Goal: Information Seeking & Learning: Learn about a topic

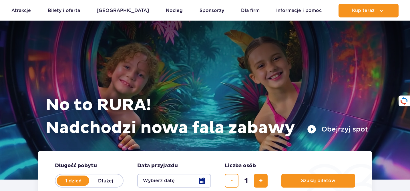
scroll to position [54, 0]
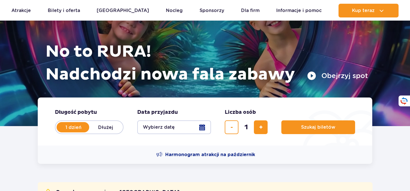
click at [88, 153] on div "Harmonogram atrakcji na październik" at bounding box center [205, 155] width 335 height 18
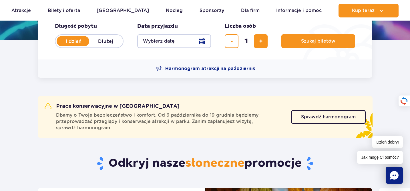
scroll to position [138, 0]
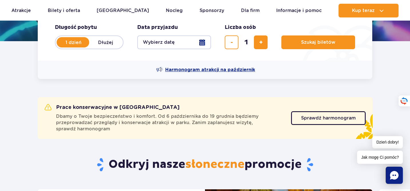
click at [190, 69] on span "Harmonogram atrakcji na październik" at bounding box center [210, 70] width 90 height 6
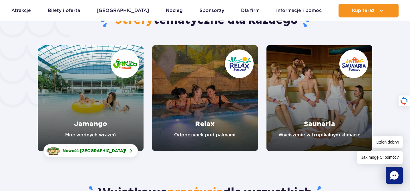
scroll to position [1338, 0]
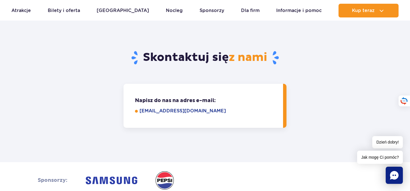
scroll to position [504, 0]
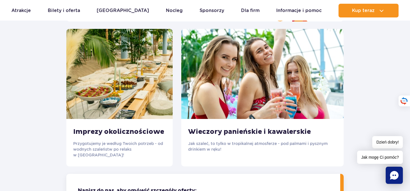
scroll to position [749, 0]
click at [241, 128] on div "Wieczory panieńskie i kawalerskie Jak szaleć, to tylko w tropikalnej atmosferze…" at bounding box center [262, 140] width 163 height 42
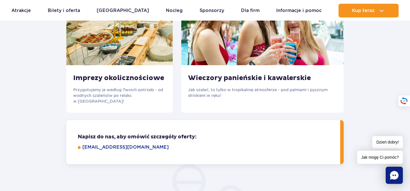
scroll to position [800, 0]
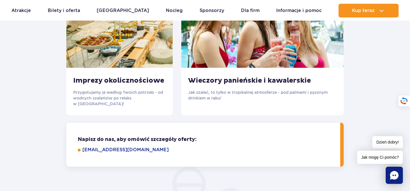
click at [220, 84] on h3 "Wieczory panieńskie i kawalerskie" at bounding box center [262, 80] width 149 height 9
click at [240, 76] on div "Wieczory panieńskie i kawalerskie Jak szaleć, to tylko w tropikalnej atmosferze…" at bounding box center [262, 89] width 163 height 42
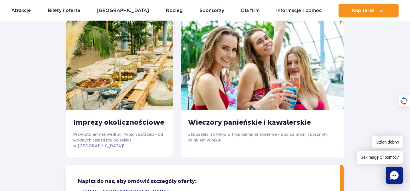
scroll to position [756, 0]
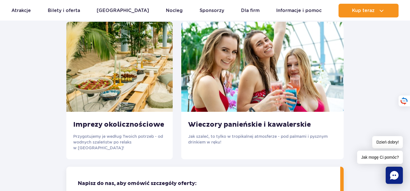
click at [240, 76] on img at bounding box center [262, 67] width 163 height 90
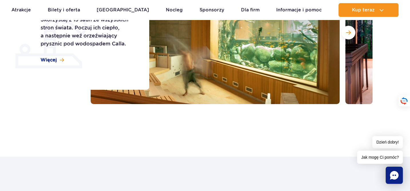
scroll to position [114, 0]
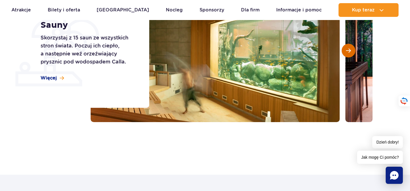
click at [351, 47] on button "Następny slajd" at bounding box center [349, 51] width 14 height 14
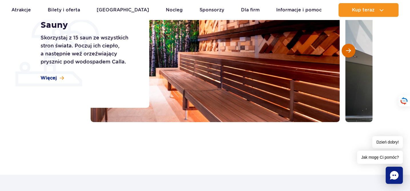
click at [351, 47] on button "Następny slajd" at bounding box center [349, 51] width 14 height 14
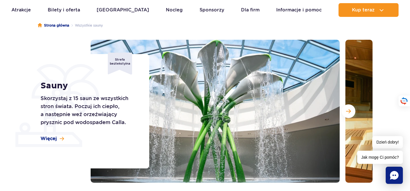
scroll to position [53, 0]
click at [348, 110] on span "Następny slajd" at bounding box center [348, 110] width 5 height 5
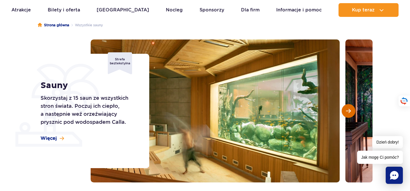
click at [348, 110] on span "Następny slajd" at bounding box center [348, 110] width 5 height 5
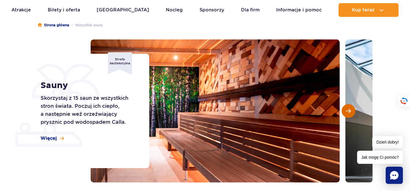
click at [348, 110] on span "Następny slajd" at bounding box center [348, 110] width 5 height 5
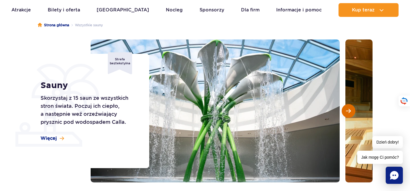
click at [348, 110] on span "Następny slajd" at bounding box center [348, 110] width 5 height 5
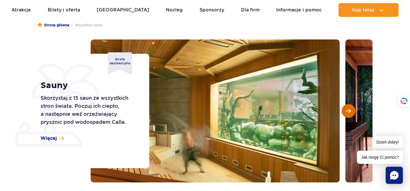
click at [348, 110] on span "Następny slajd" at bounding box center [348, 110] width 5 height 5
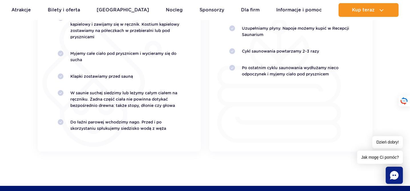
scroll to position [1123, 0]
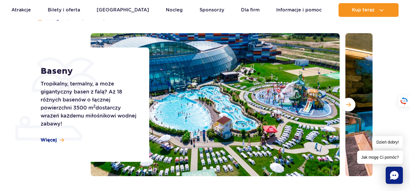
scroll to position [66, 0]
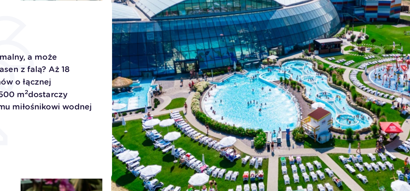
click at [300, 147] on img at bounding box center [273, 97] width 249 height 143
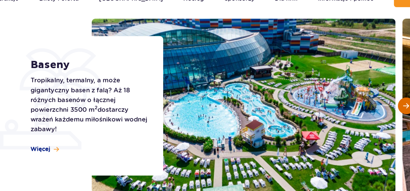
click at [347, 95] on span "Następny slajd" at bounding box center [348, 97] width 5 height 5
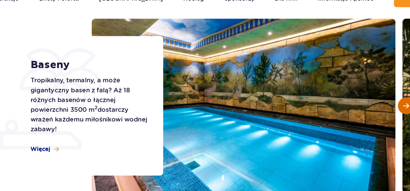
click at [347, 97] on span "Następny slajd" at bounding box center [348, 97] width 5 height 5
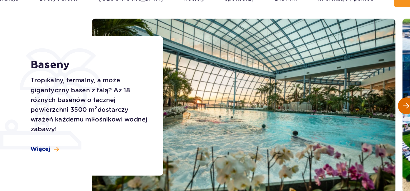
click at [347, 97] on span "Następny slajd" at bounding box center [348, 97] width 5 height 5
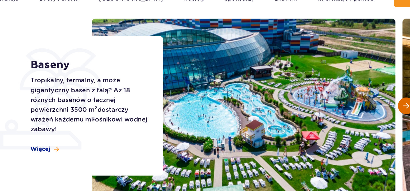
click at [347, 98] on span "Następny slajd" at bounding box center [348, 97] width 5 height 5
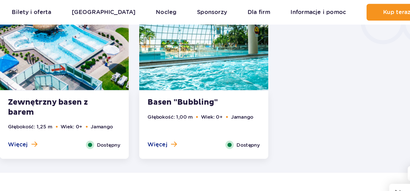
scroll to position [1048, 0]
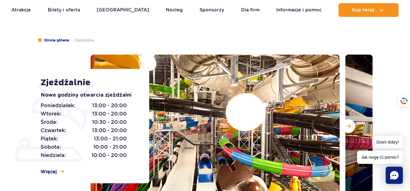
scroll to position [40, 0]
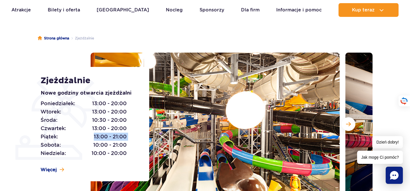
drag, startPoint x: 93, startPoint y: 138, endPoint x: 128, endPoint y: 137, distance: 35.2
click at [128, 137] on div "Poniedziałek: 13:00 - 20:00 Wtorek: 13:00 - 20:00 Środa: 10:30 - 20:00 Czwartek…" at bounding box center [89, 129] width 96 height 58
click at [14, 107] on section "Zjeżdżalnie Nowe godziny otwarcia zjeżdżalni Poniedziałek: 13:00 - 20:00 Wtorek…" at bounding box center [205, 124] width 410 height 143
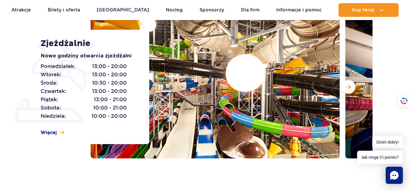
scroll to position [81, 0]
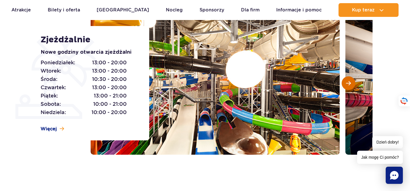
click at [347, 83] on span "Następny slajd" at bounding box center [348, 83] width 5 height 5
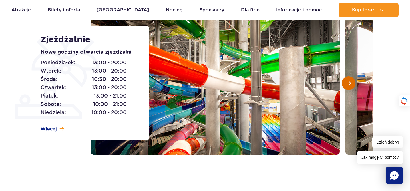
click at [347, 83] on span "Następny slajd" at bounding box center [348, 83] width 5 height 5
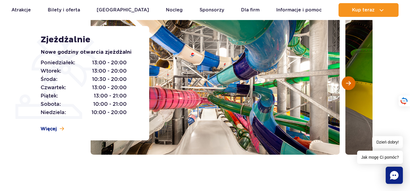
click at [347, 83] on span "Następny slajd" at bounding box center [348, 83] width 5 height 5
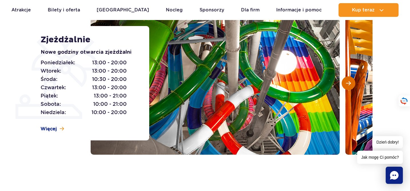
click at [347, 83] on span "Następny slajd" at bounding box center [348, 83] width 5 height 5
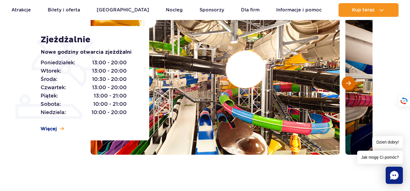
click at [347, 83] on span "Następny slajd" at bounding box center [348, 83] width 5 height 5
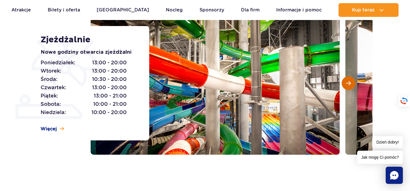
click at [347, 83] on span "Następny slajd" at bounding box center [348, 83] width 5 height 5
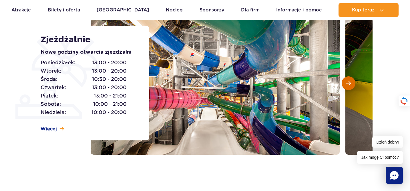
click at [347, 83] on span "Następny slajd" at bounding box center [348, 83] width 5 height 5
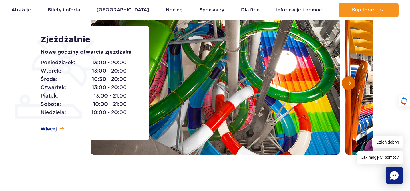
click at [347, 83] on span "Następny slajd" at bounding box center [348, 83] width 5 height 5
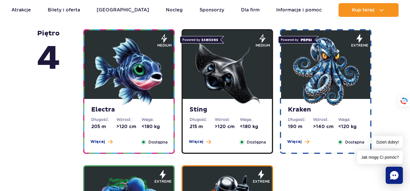
scroll to position [605, 0]
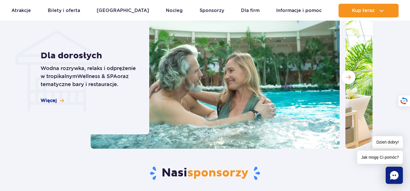
scroll to position [1729, 0]
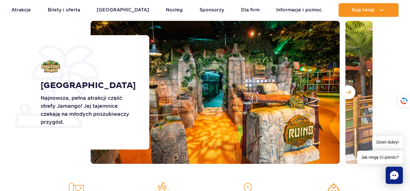
scroll to position [74, 0]
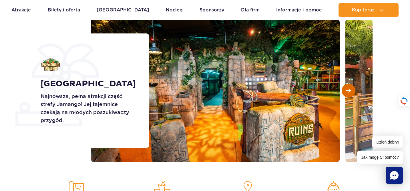
click at [352, 90] on button "Następny slajd" at bounding box center [349, 91] width 14 height 14
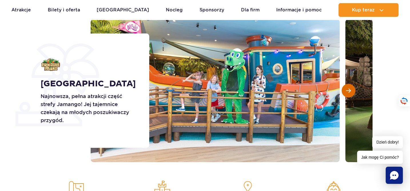
click at [352, 90] on button "Następny slajd" at bounding box center [349, 91] width 14 height 14
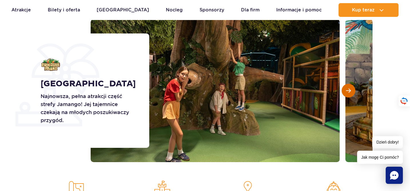
click at [352, 90] on button "Następny slajd" at bounding box center [349, 91] width 14 height 14
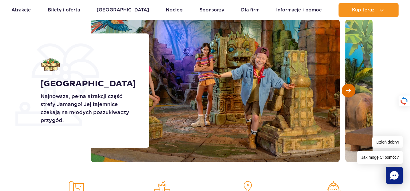
click at [352, 90] on button "Następny slajd" at bounding box center [349, 91] width 14 height 14
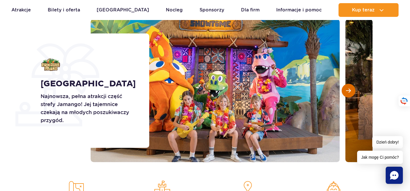
click at [352, 90] on button "Następny slajd" at bounding box center [349, 91] width 14 height 14
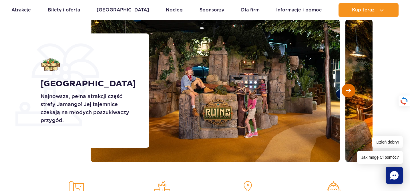
click at [352, 90] on button "Następny slajd" at bounding box center [349, 91] width 14 height 14
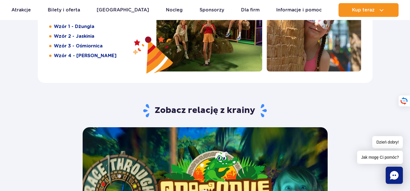
scroll to position [1140, 0]
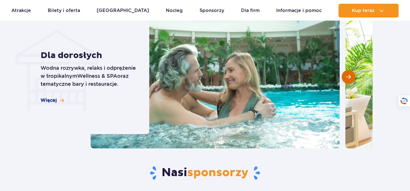
scroll to position [1729, 0]
click at [350, 76] on span "Następny slajd" at bounding box center [348, 76] width 5 height 5
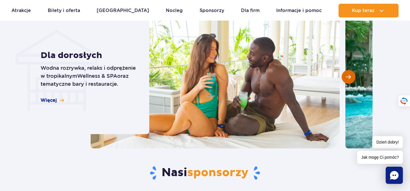
scroll to position [0, 0]
click at [350, 76] on span "Następny slajd" at bounding box center [348, 76] width 5 height 5
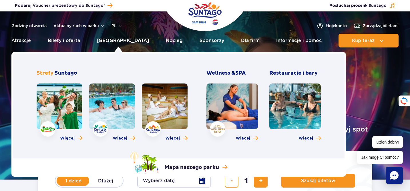
click at [118, 41] on link "[GEOGRAPHIC_DATA]" at bounding box center [123, 41] width 52 height 14
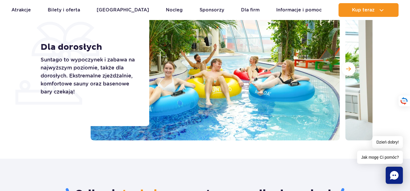
scroll to position [81, 0]
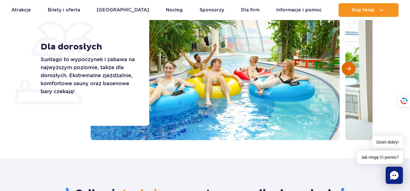
click at [352, 67] on button "Następny slajd" at bounding box center [349, 69] width 14 height 14
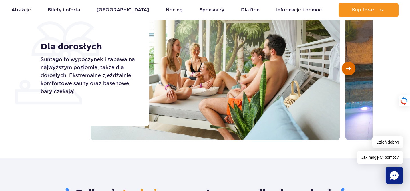
click at [352, 67] on button "Następny slajd" at bounding box center [349, 69] width 14 height 14
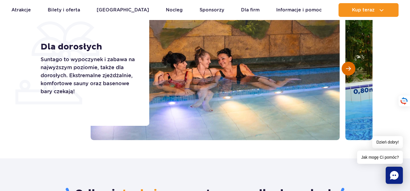
click at [352, 67] on button "Następny slajd" at bounding box center [349, 69] width 14 height 14
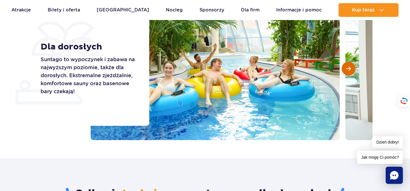
click at [352, 67] on button "Następny slajd" at bounding box center [349, 69] width 14 height 14
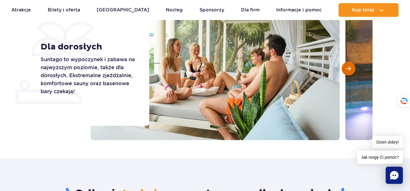
click at [352, 67] on button "Następny slajd" at bounding box center [349, 69] width 14 height 14
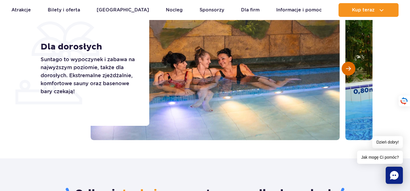
click at [352, 67] on button "Następny slajd" at bounding box center [349, 69] width 14 height 14
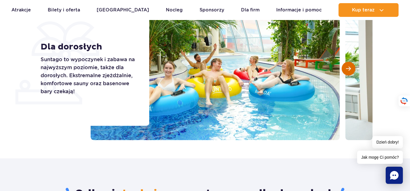
click at [352, 67] on button "Następny slajd" at bounding box center [349, 69] width 14 height 14
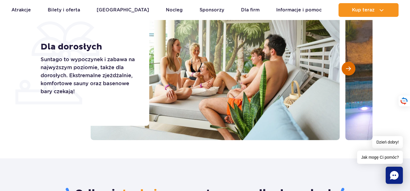
click at [352, 66] on button "Następny slajd" at bounding box center [349, 69] width 14 height 14
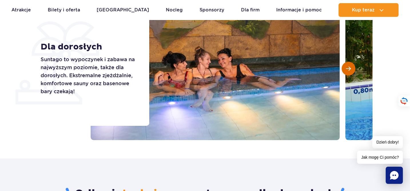
click at [352, 66] on button "Następny slajd" at bounding box center [349, 69] width 14 height 14
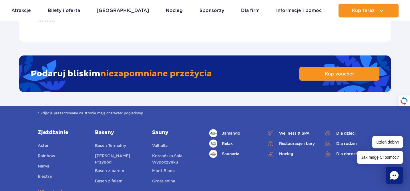
scroll to position [1163, 0]
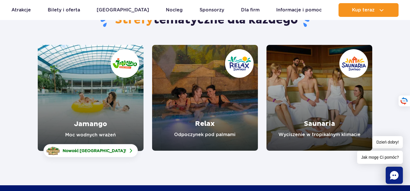
scroll to position [21, 0]
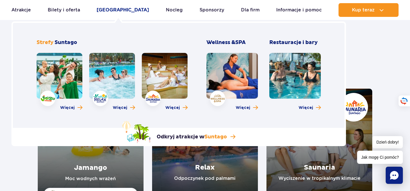
click at [118, 11] on link "[GEOGRAPHIC_DATA]" at bounding box center [123, 10] width 52 height 14
